Goal: Complete application form

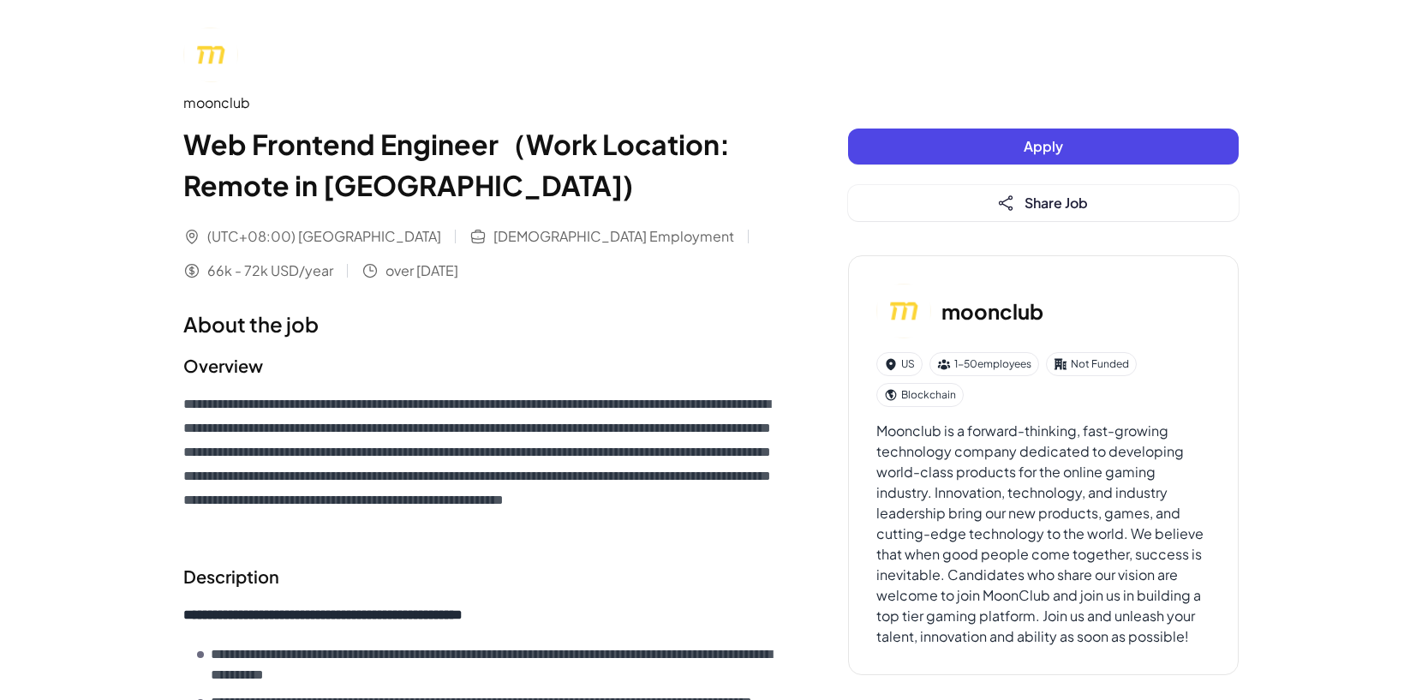
click at [935, 138] on button "Apply" at bounding box center [1043, 147] width 391 height 36
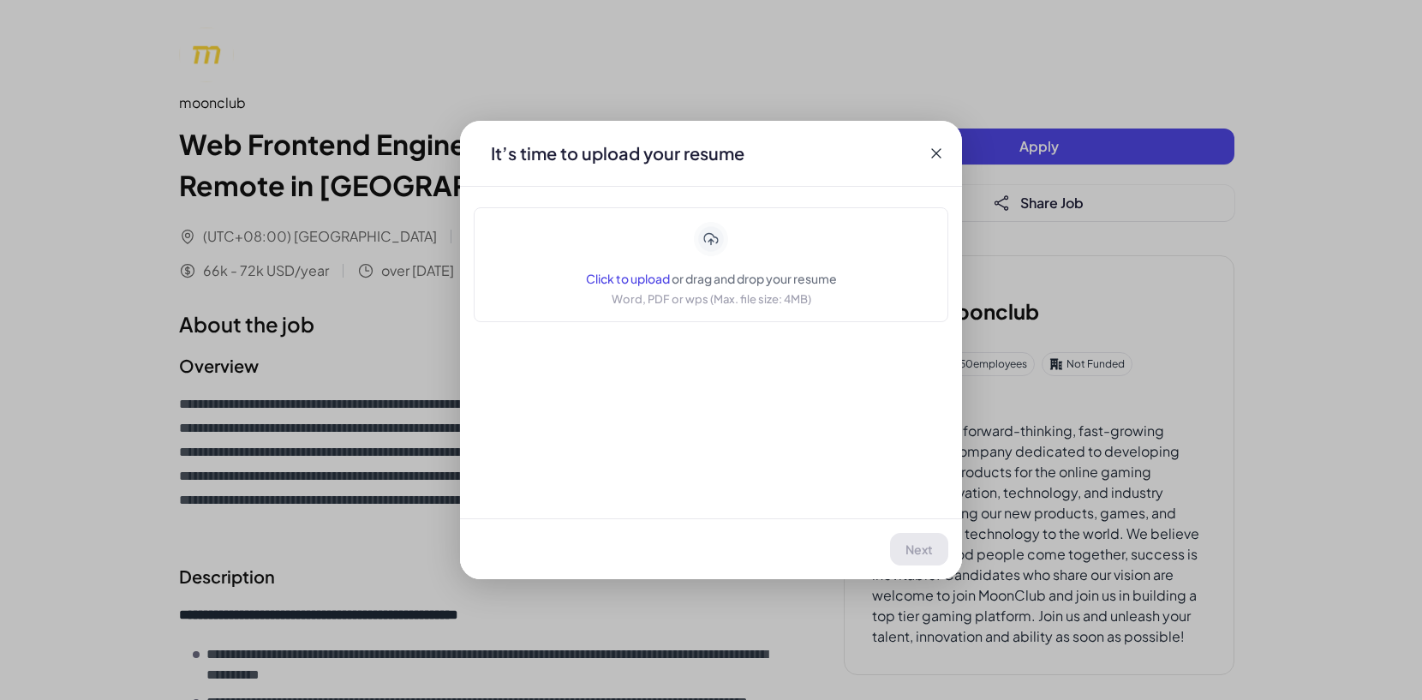
click at [614, 271] on span "Click to upload" at bounding box center [628, 278] width 84 height 15
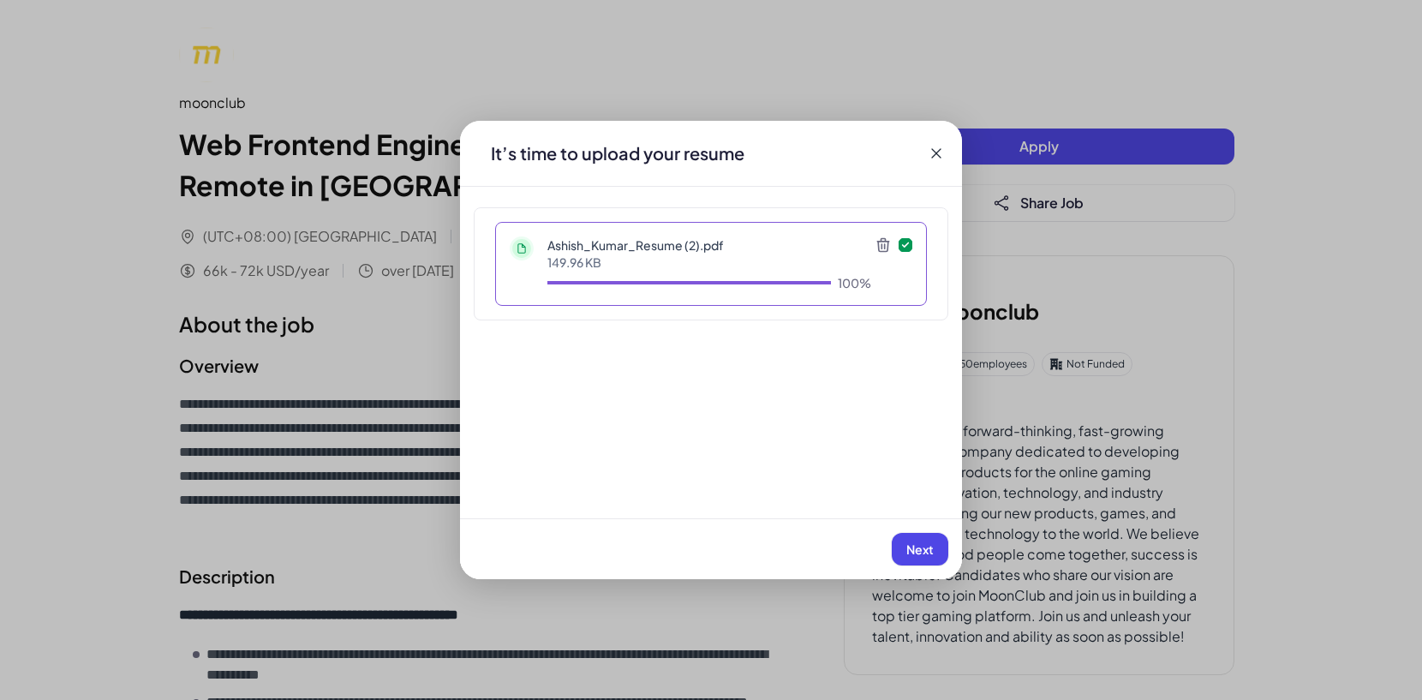
click at [910, 551] on span "Next" at bounding box center [920, 549] width 27 height 15
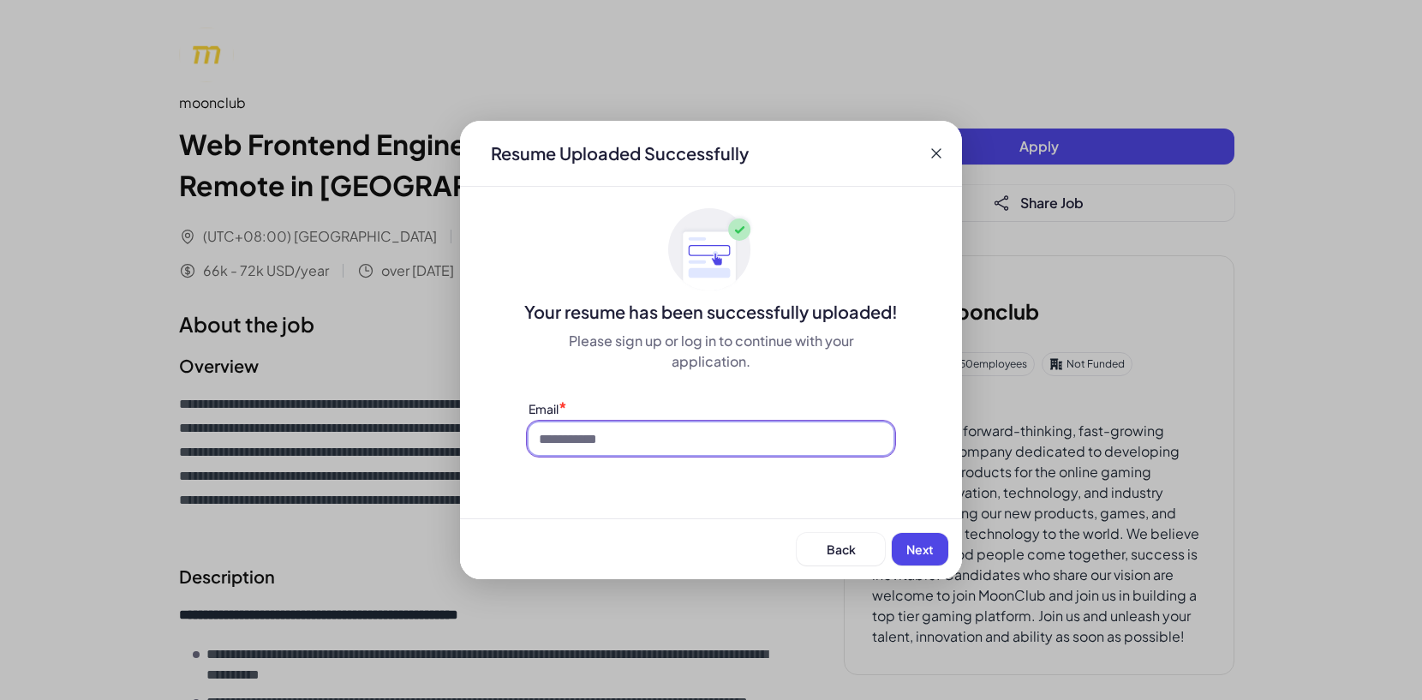
click at [758, 433] on input at bounding box center [711, 438] width 365 height 33
type input "**********"
click at [919, 554] on span "Next" at bounding box center [920, 549] width 27 height 15
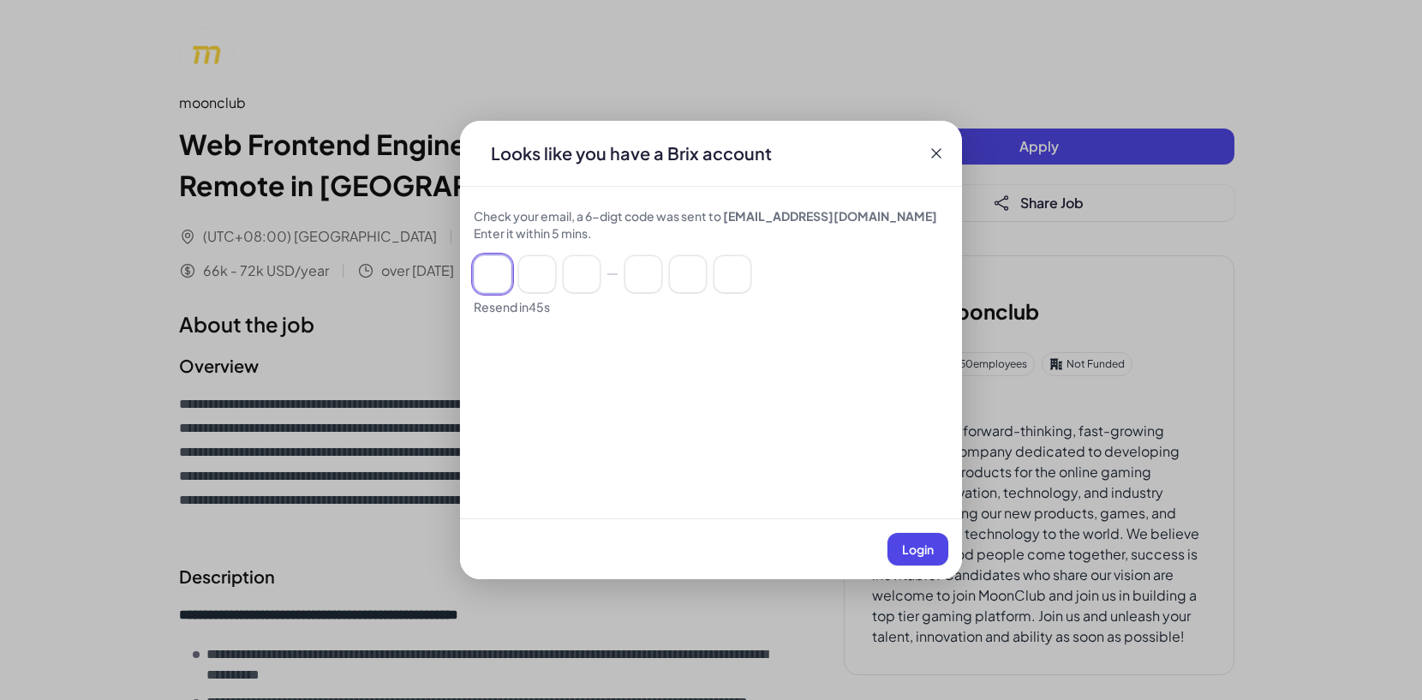
click at [483, 281] on input at bounding box center [493, 274] width 38 height 38
type input "*"
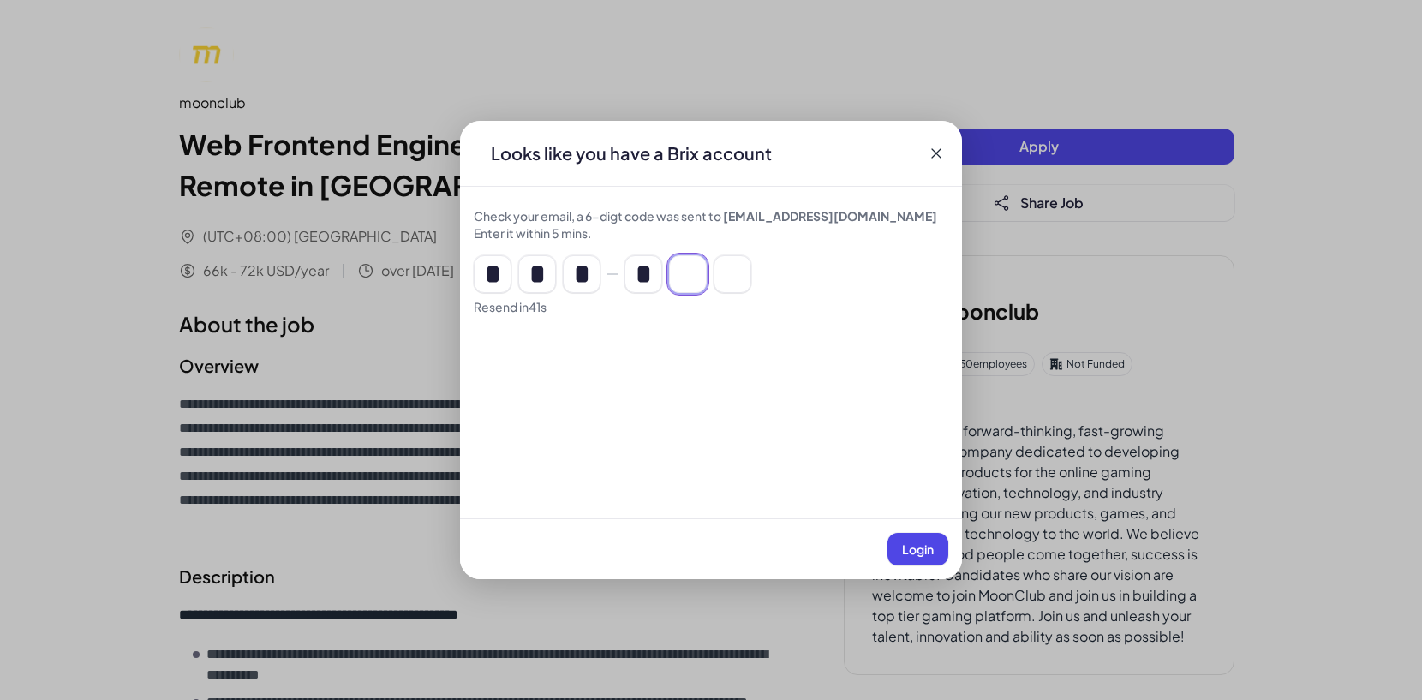
type input "*"
click at [893, 559] on button "Login" at bounding box center [918, 549] width 61 height 33
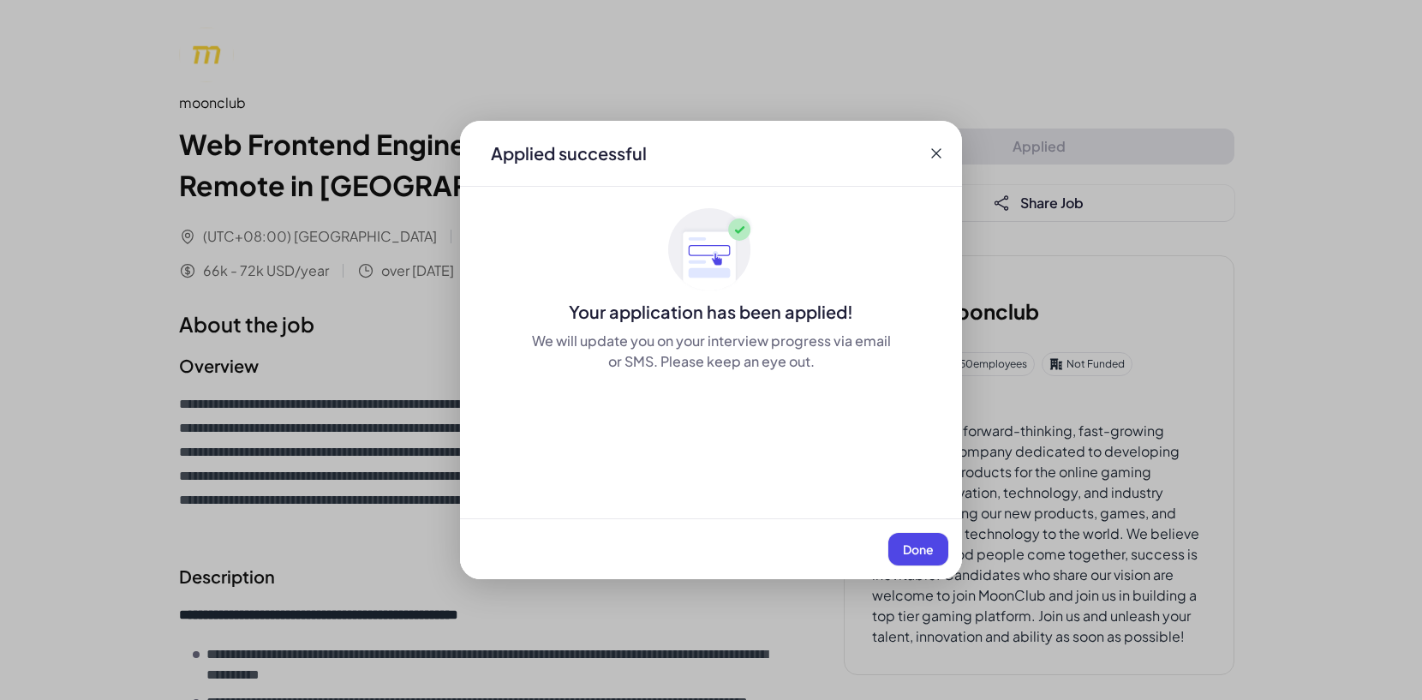
click at [931, 543] on span "Done" at bounding box center [918, 549] width 31 height 15
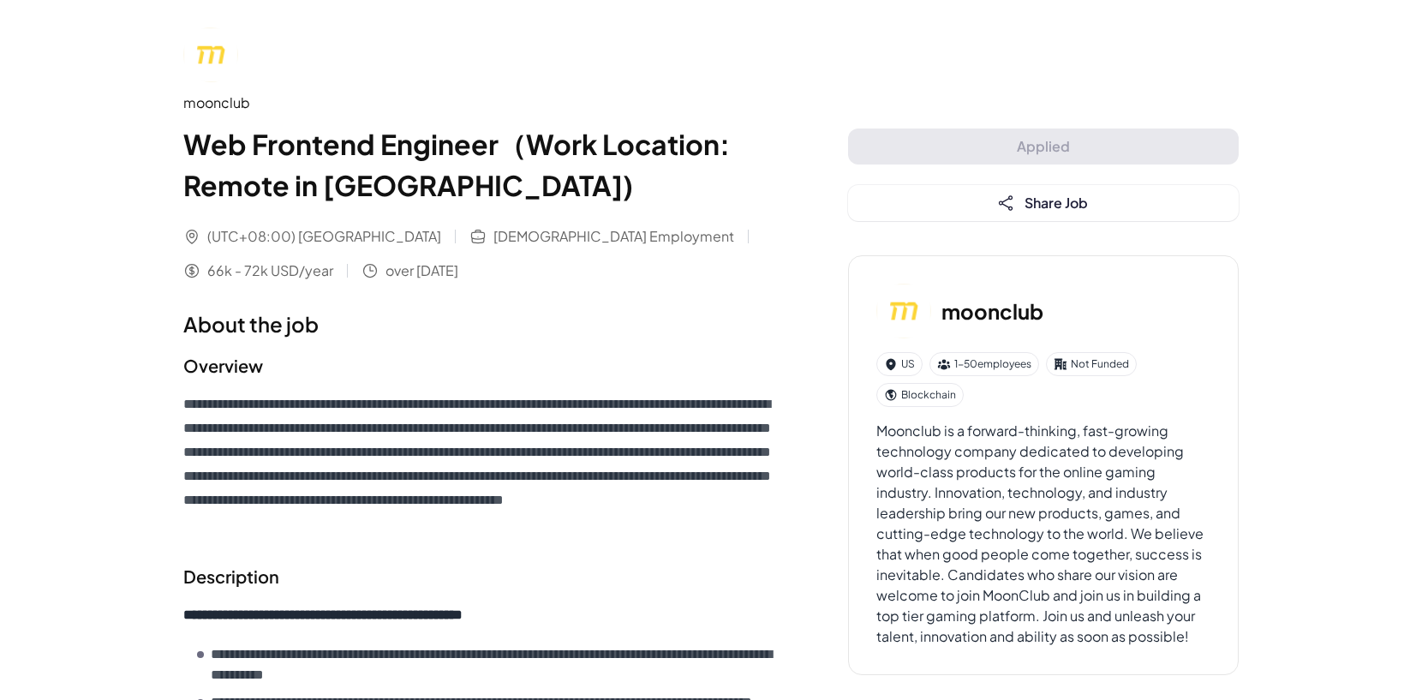
click at [931, 151] on div "Applied successful" at bounding box center [711, 163] width 477 height 62
